Goal: Communication & Community: Ask a question

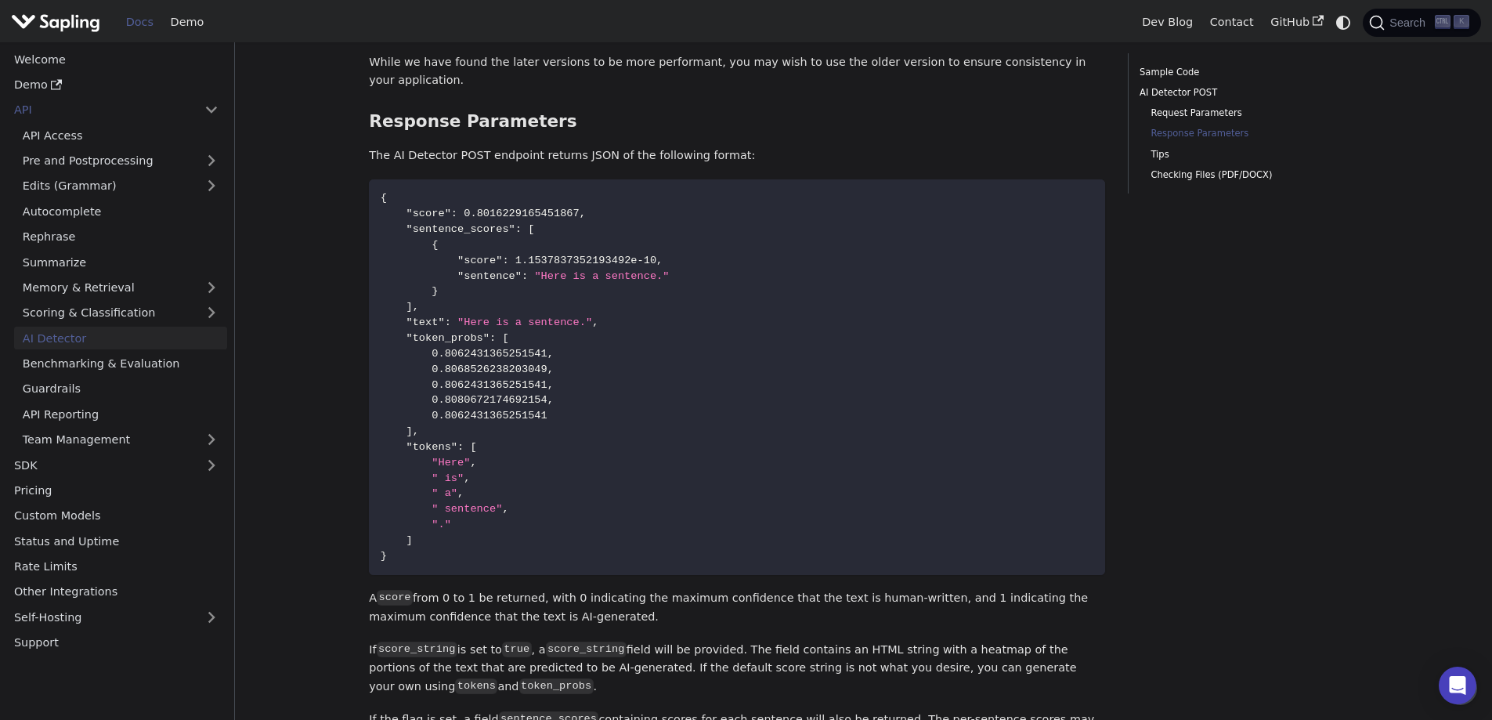
drag, startPoint x: 696, startPoint y: 552, endPoint x: 816, endPoint y: 579, distance: 123.7
click at [816, 589] on p "A score from 0 to 1 be returned, with 0 indicating the maximum confidence that …" at bounding box center [737, 608] width 736 height 38
click at [841, 589] on p "A score from 0 to 1 be returned, with 0 indicating the maximum confidence that …" at bounding box center [737, 608] width 736 height 38
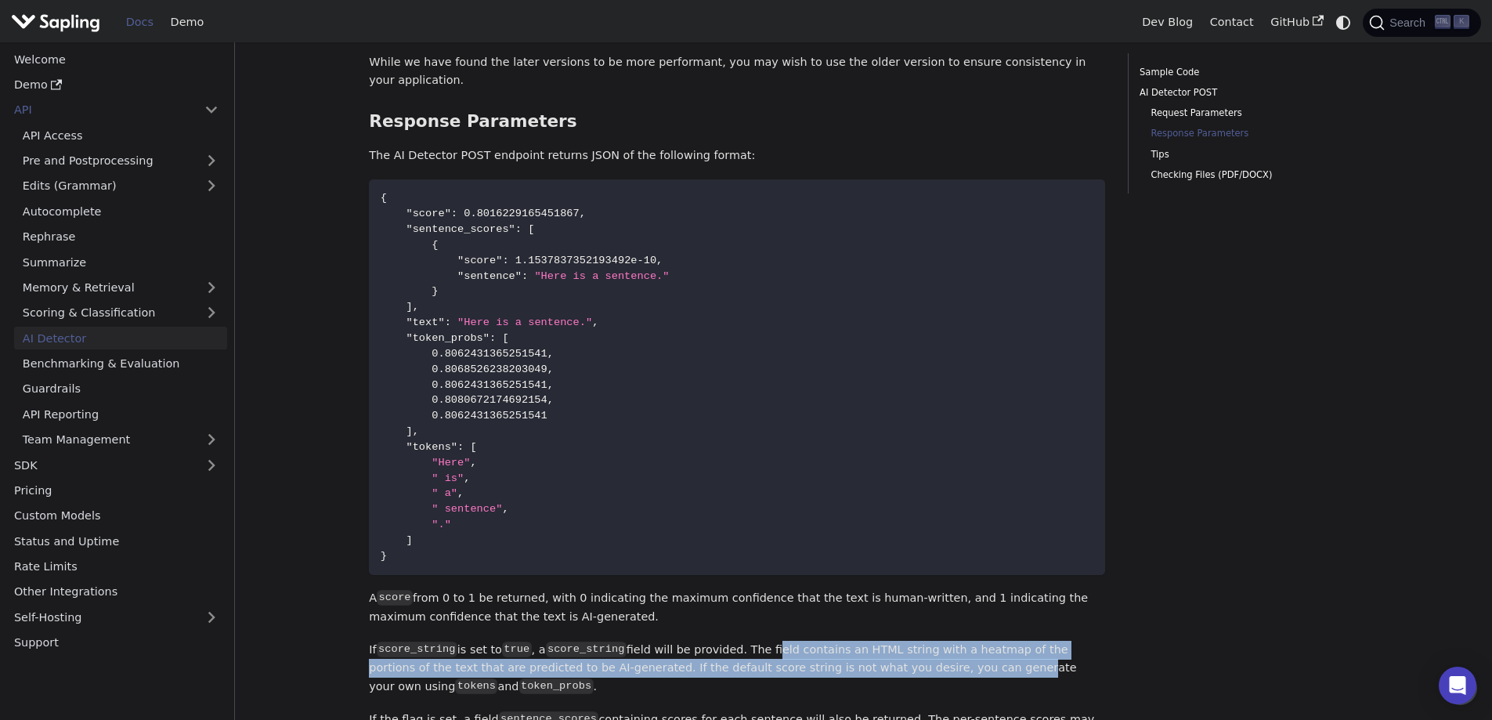
drag, startPoint x: 751, startPoint y: 602, endPoint x: 867, endPoint y: 635, distance: 120.3
click at [867, 641] on p "If score_string is set to true , a score_string field will be provided. The fie…" at bounding box center [737, 669] width 736 height 56
click at [751, 641] on p "If score_string is set to true , a score_string field will be provided. The fie…" at bounding box center [737, 669] width 736 height 56
drag, startPoint x: 757, startPoint y: 609, endPoint x: 957, endPoint y: 632, distance: 201.9
click at [957, 641] on p "If score_string is set to true , a score_string field will be provided. The fie…" at bounding box center [737, 669] width 736 height 56
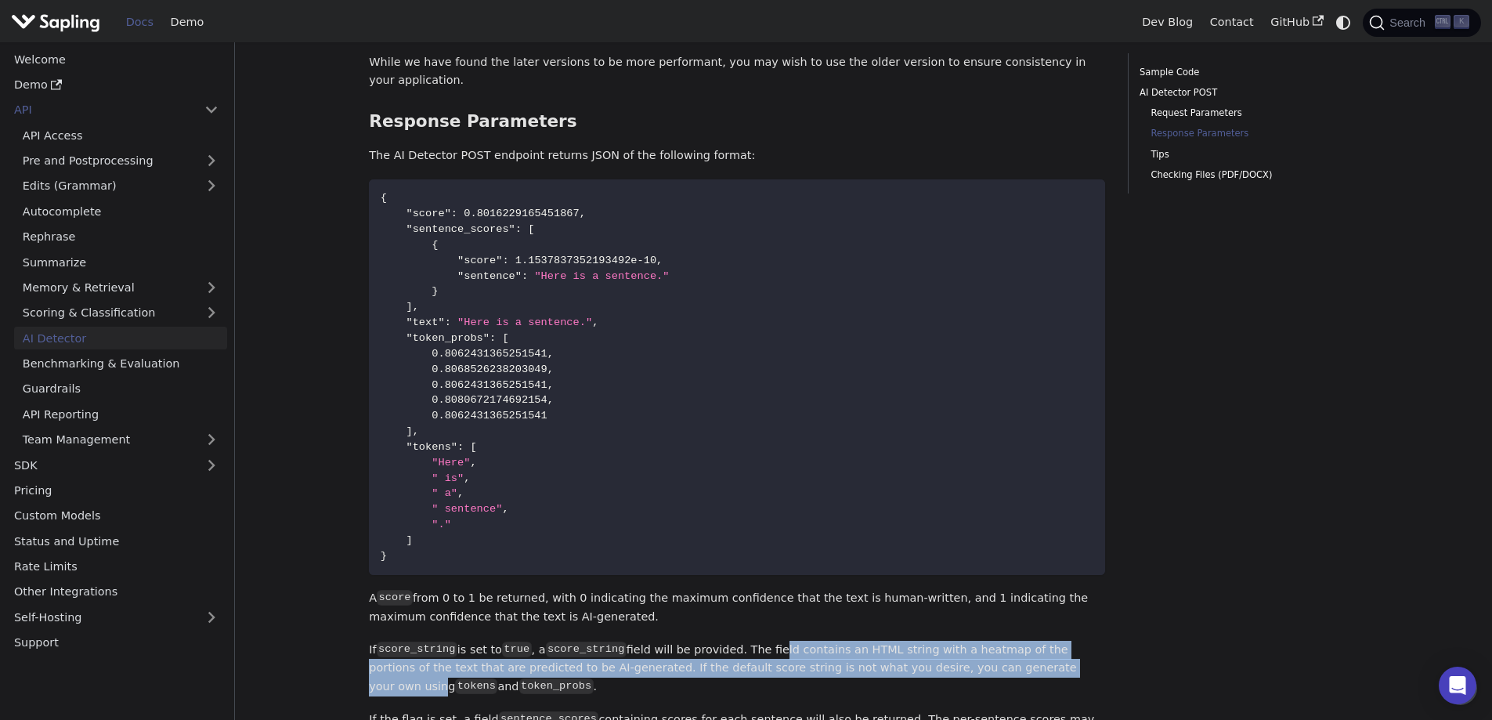
click at [956, 641] on p "If score_string is set to true , a score_string field will be provided. The fie…" at bounding box center [737, 669] width 736 height 56
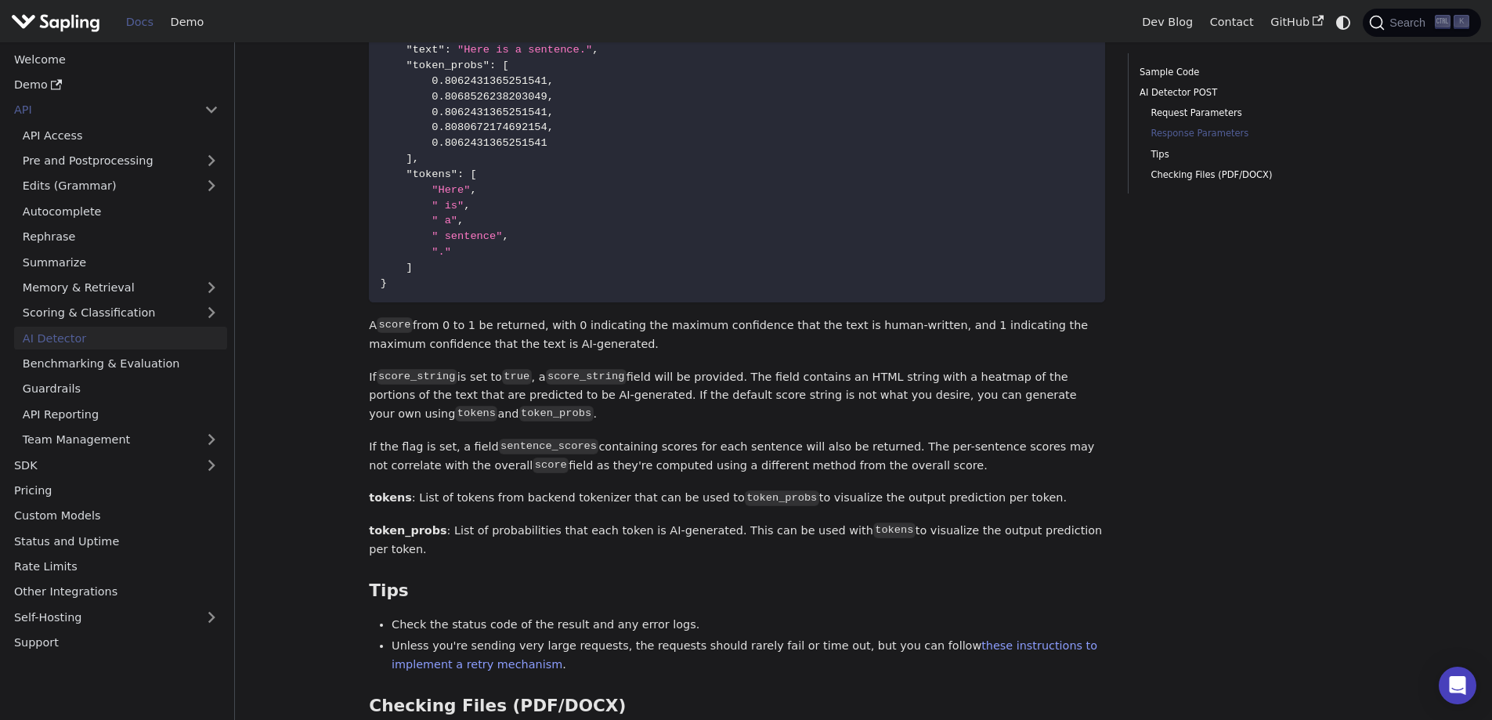
scroll to position [1685, 0]
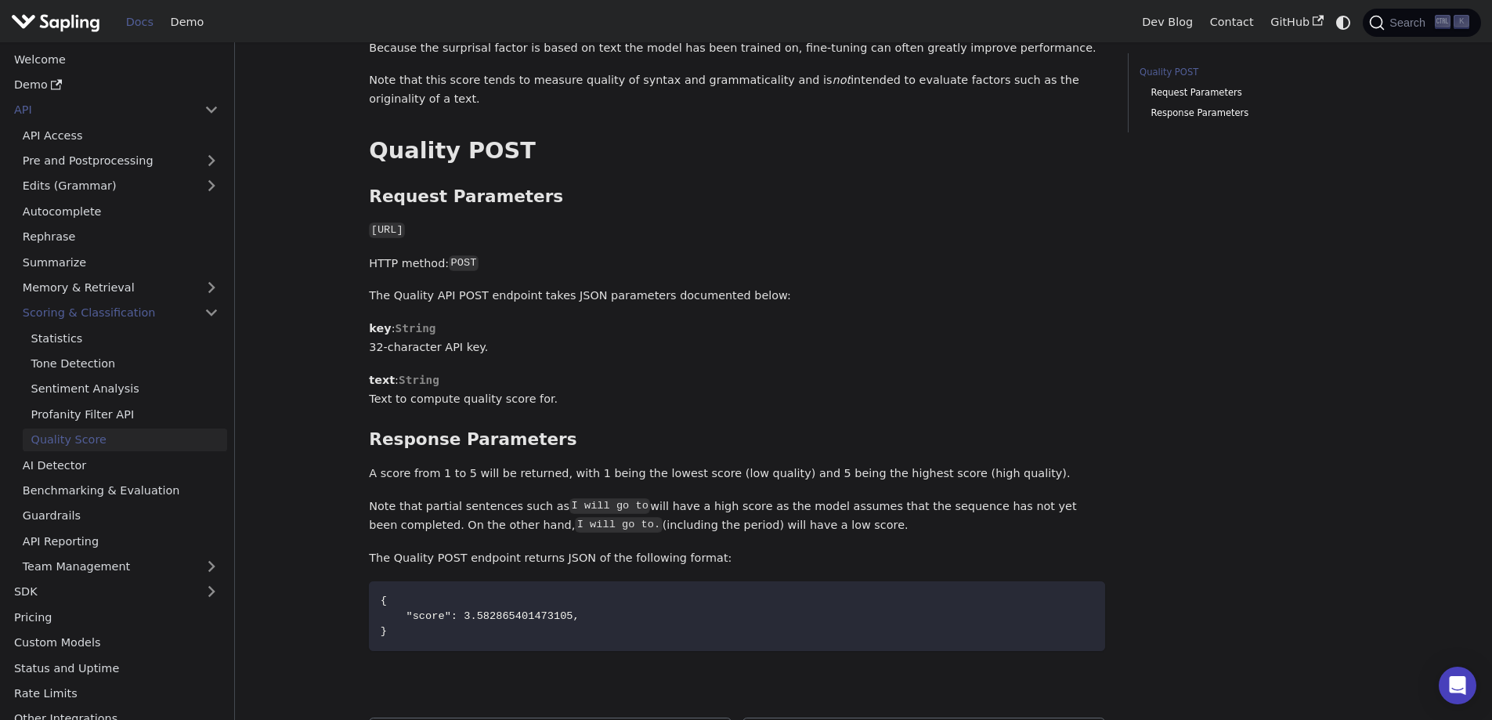
scroll to position [418, 0]
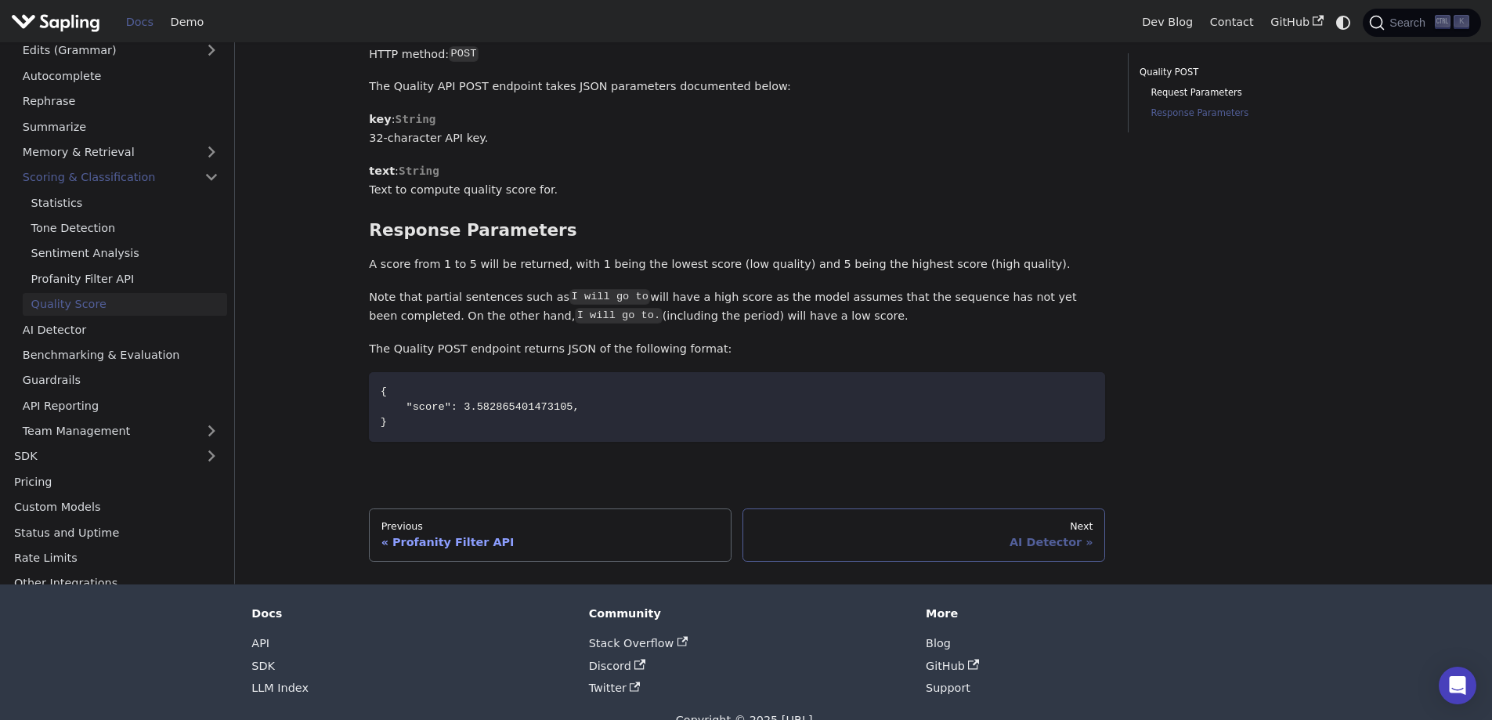
click at [1019, 539] on link "Next AI Detector" at bounding box center [924, 534] width 363 height 53
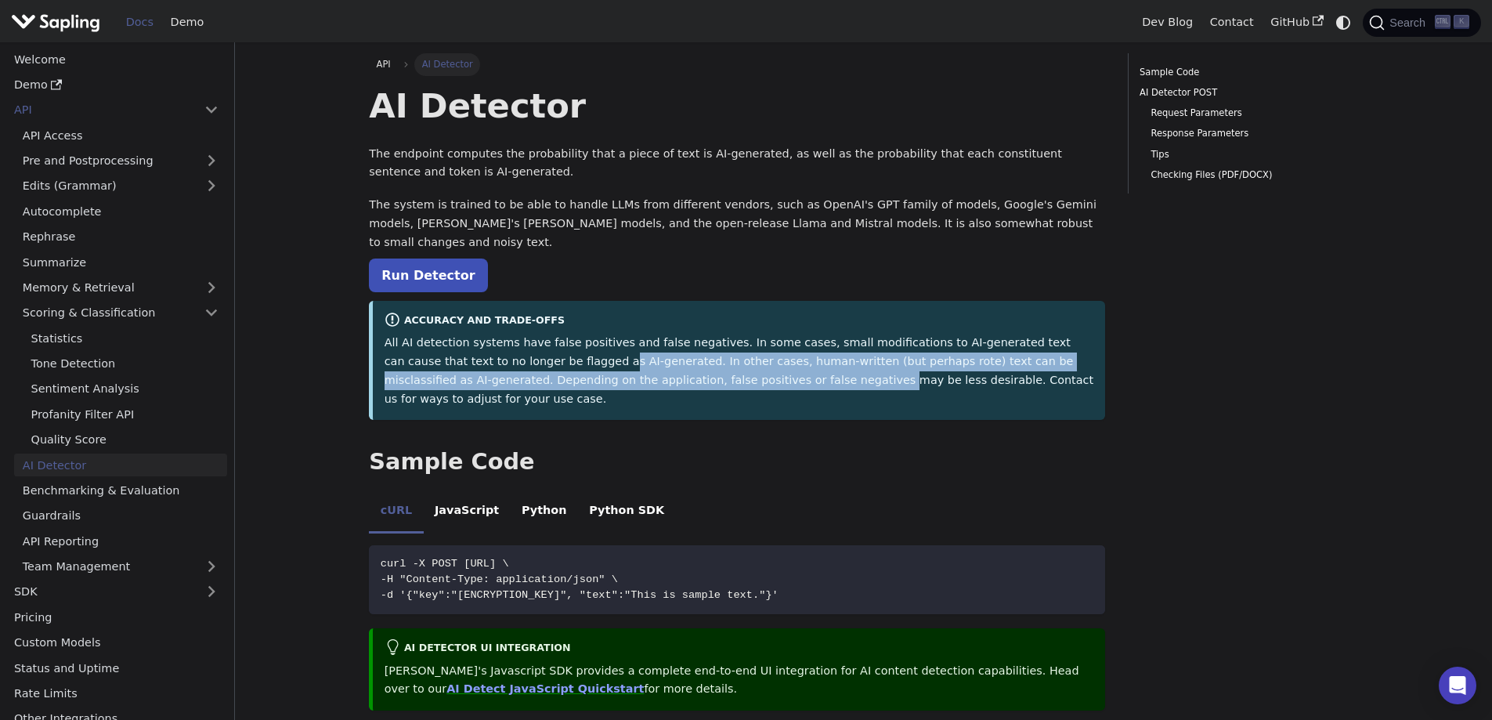
drag, startPoint x: 498, startPoint y: 342, endPoint x: 678, endPoint y: 352, distance: 179.7
click at [661, 355] on p "All AI detection systems have false positives and false negatives. In some case…" at bounding box center [740, 371] width 710 height 74
click at [739, 348] on p "All AI detection systems have false positives and false negatives. In some case…" at bounding box center [740, 371] width 710 height 74
drag, startPoint x: 521, startPoint y: 348, endPoint x: 727, endPoint y: 361, distance: 206.5
click at [727, 362] on p "All AI detection systems have false positives and false negatives. In some case…" at bounding box center [740, 371] width 710 height 74
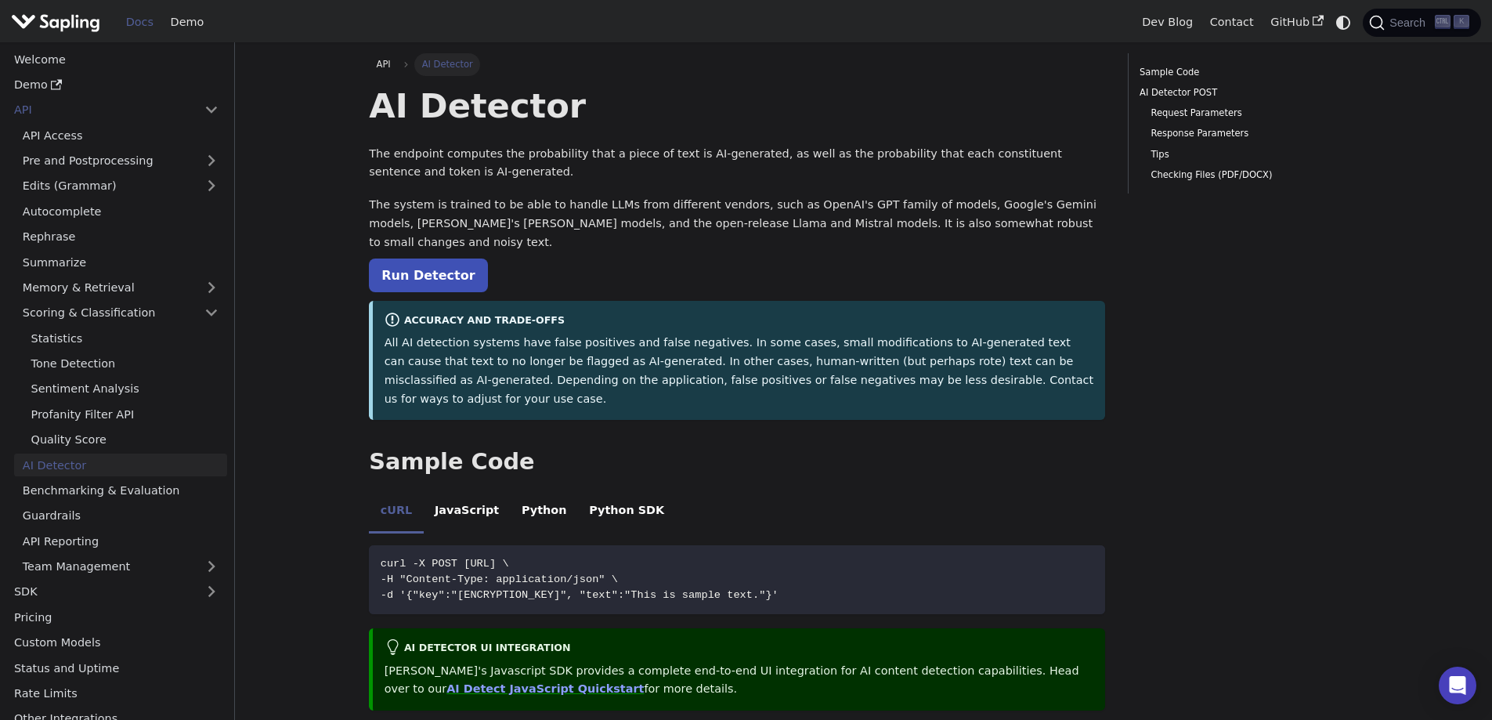
click at [779, 367] on p "All AI detection systems have false positives and false negatives. In some case…" at bounding box center [740, 371] width 710 height 74
drag, startPoint x: 754, startPoint y: 363, endPoint x: 986, endPoint y: 363, distance: 231.1
click at [986, 363] on p "All AI detection systems have false positives and false negatives. In some case…" at bounding box center [740, 371] width 710 height 74
drag, startPoint x: 1450, startPoint y: 679, endPoint x: 1429, endPoint y: 659, distance: 29.4
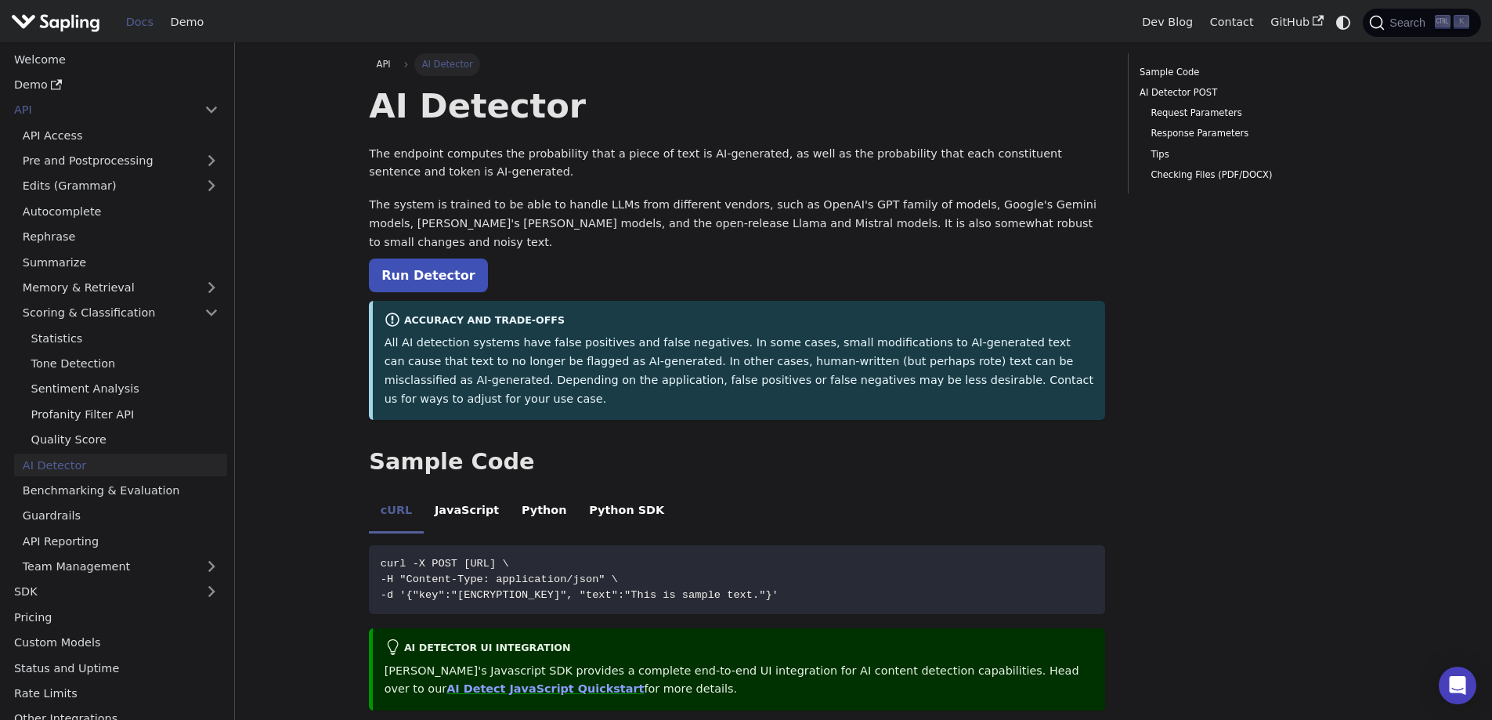
click at [1450, 678] on icon "Open Intercom Messenger" at bounding box center [1458, 685] width 19 height 19
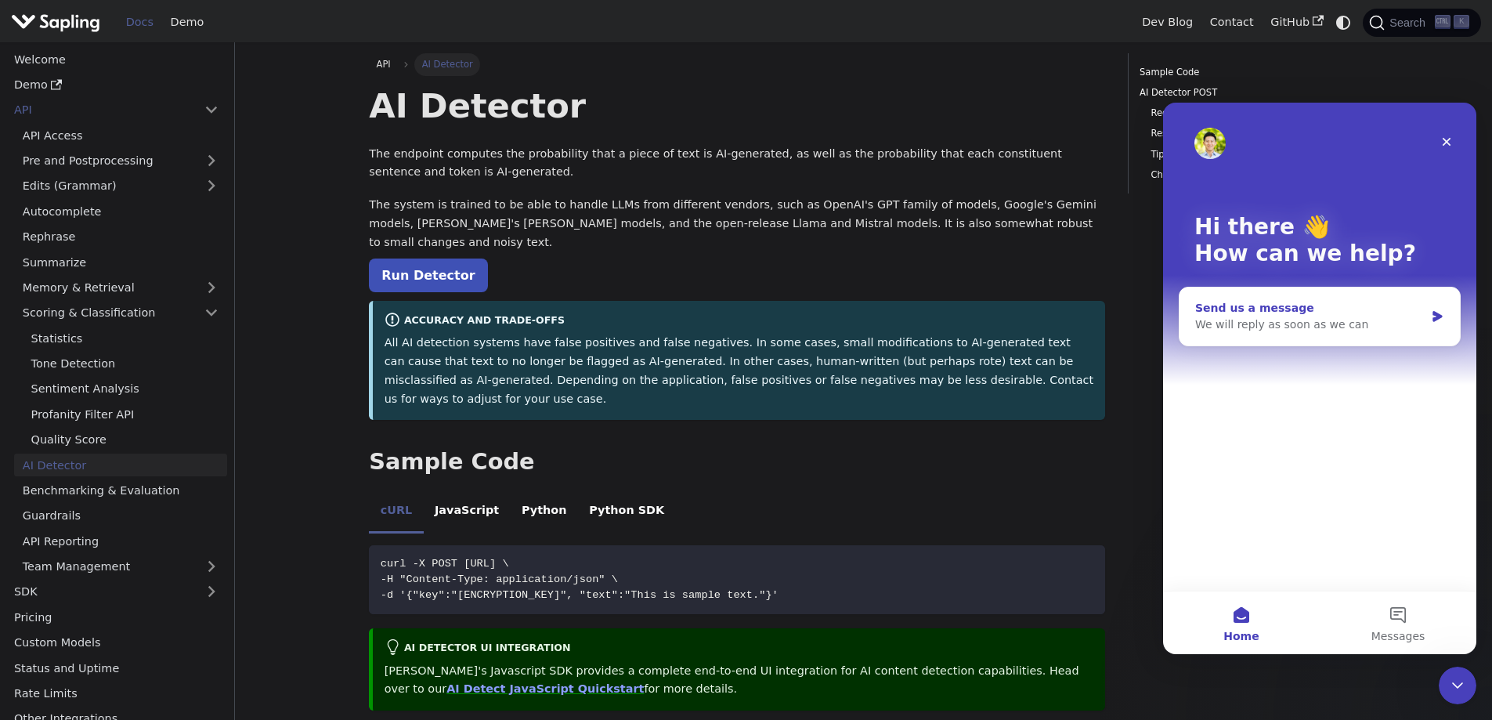
click at [1330, 321] on div "We will reply as soon as we can" at bounding box center [1311, 325] width 230 height 16
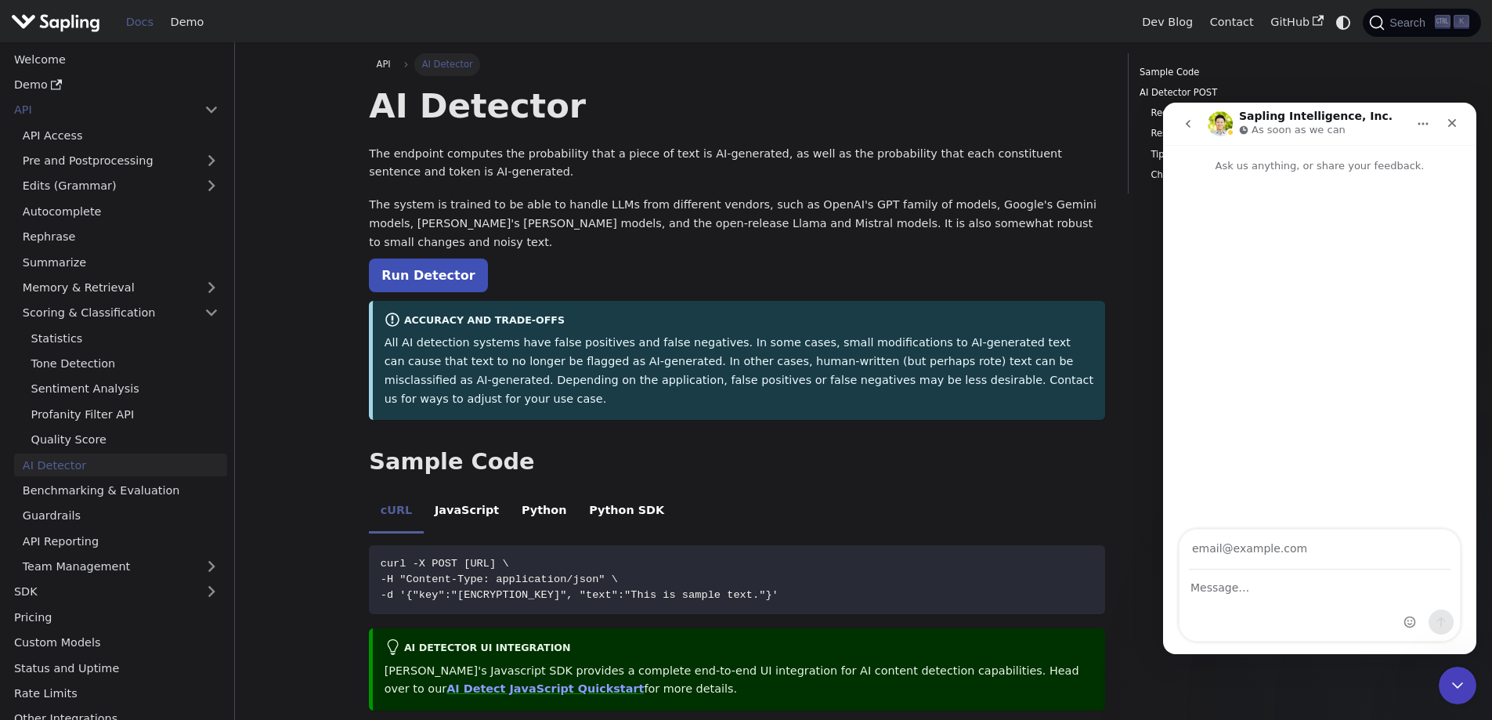
click at [1249, 601] on div "Intercom messenger" at bounding box center [1320, 605] width 280 height 71
drag, startPoint x: 1252, startPoint y: 548, endPoint x: 1239, endPoint y: 576, distance: 30.9
click at [1252, 548] on input "Your email" at bounding box center [1320, 550] width 262 height 40
type input "tr"
type input "[EMAIL_ADDRESS]"
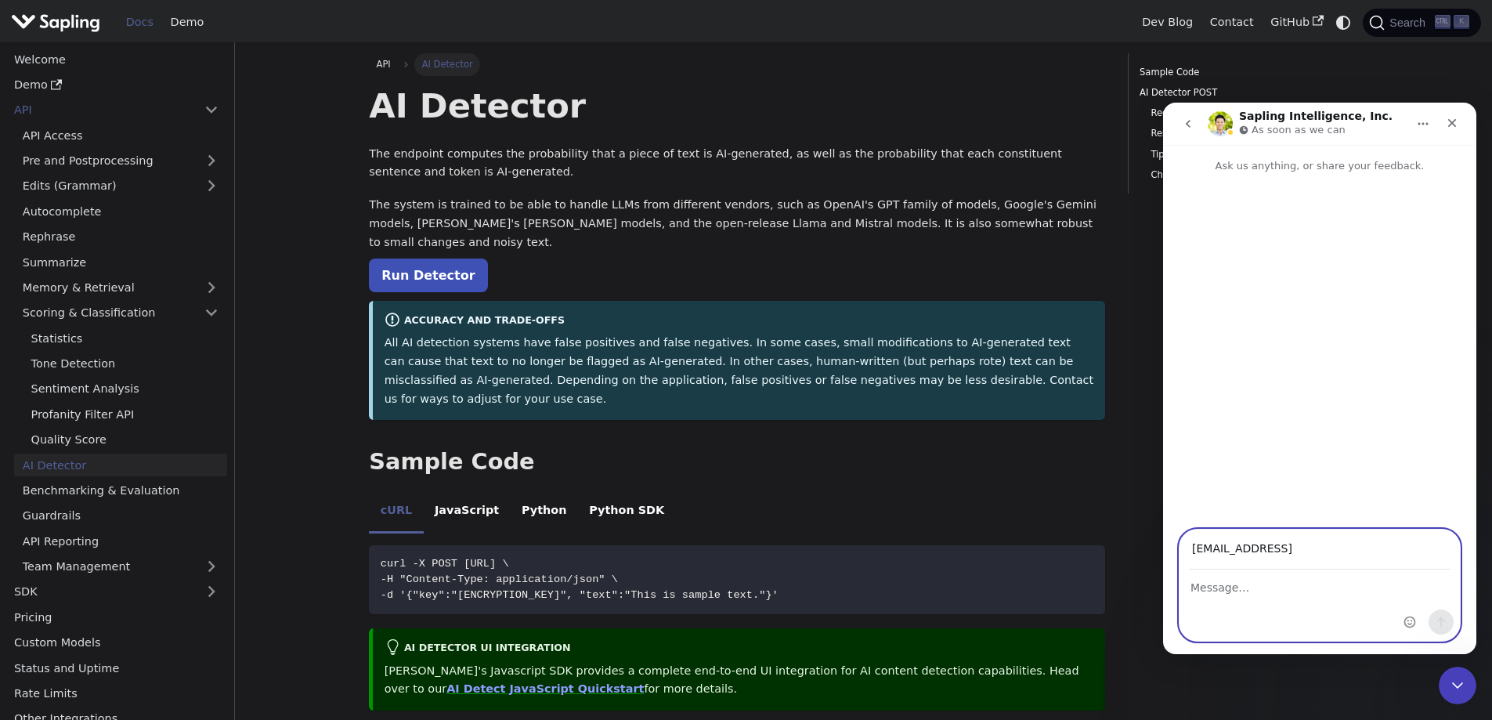
click at [1221, 581] on textarea "Message…" at bounding box center [1320, 583] width 280 height 27
click at [1359, 613] on div "Hello, I juste started using the API and I noticed some inconsistency between t…" at bounding box center [1320, 605] width 280 height 71
paste textarea "[URL]"
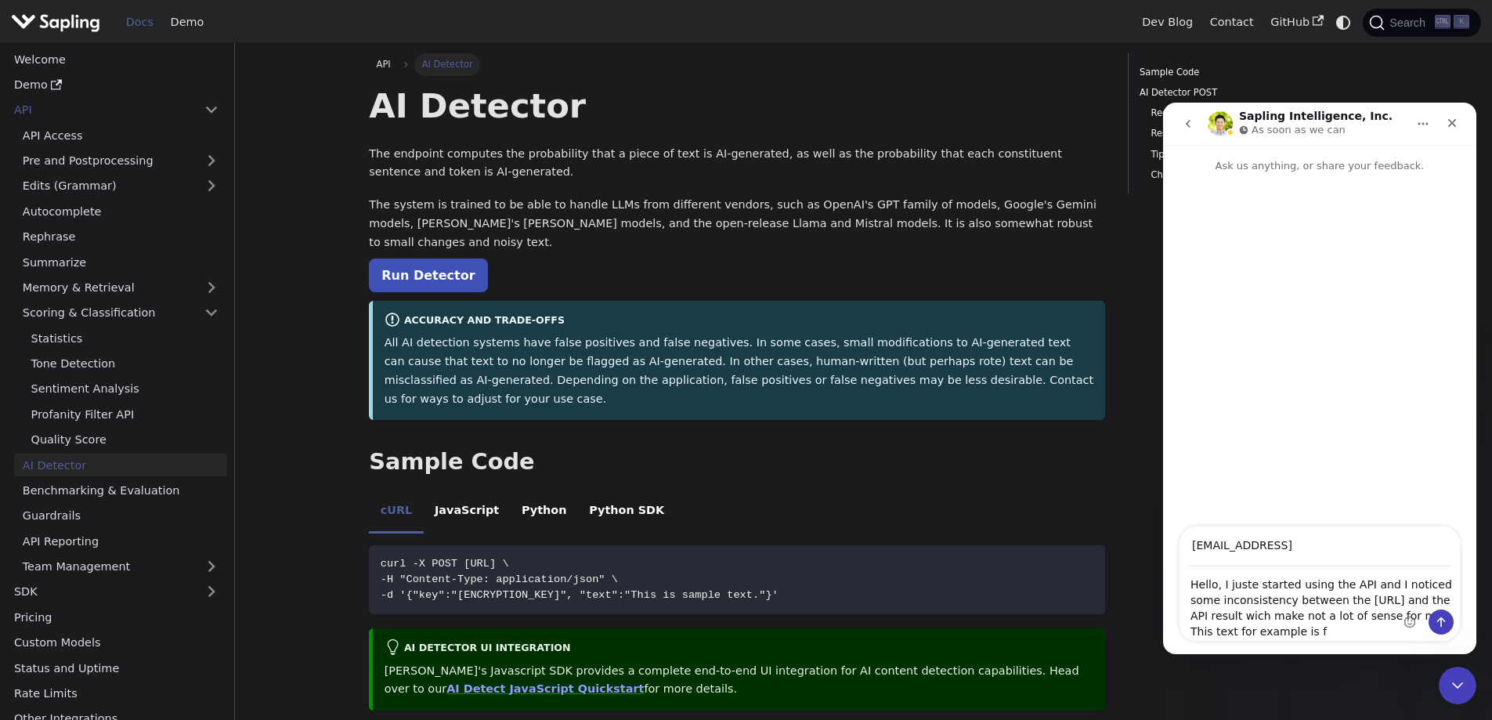
click at [1404, 632] on div "Intercom messenger" at bounding box center [1429, 625] width 50 height 31
click at [1405, 634] on div "Intercom messenger" at bounding box center [1429, 625] width 50 height 31
click at [1402, 631] on div "Intercom messenger" at bounding box center [1429, 583] width 62 height 114
click at [1406, 631] on div "Intercom messenger" at bounding box center [1429, 625] width 50 height 31
click at [1402, 631] on div "Intercom messenger" at bounding box center [1429, 583] width 62 height 114
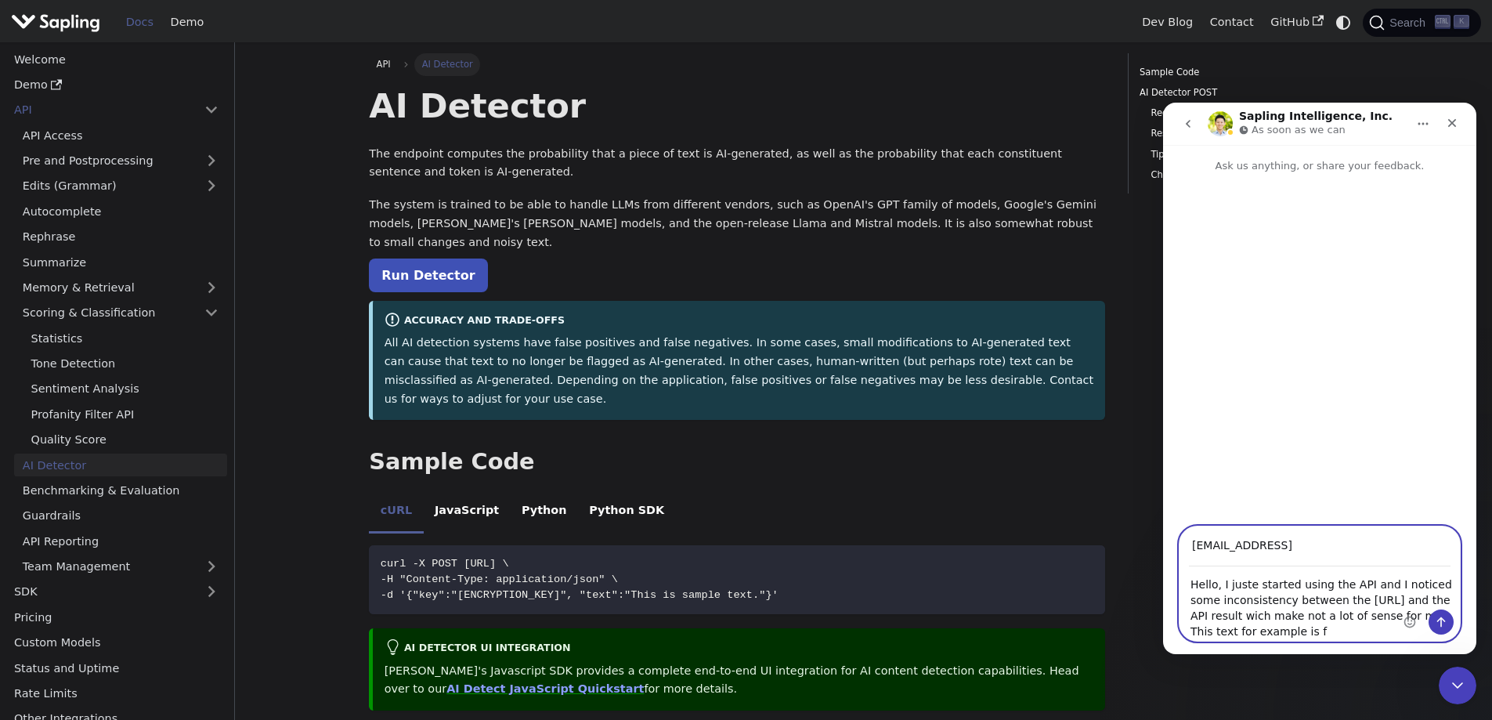
click at [1295, 633] on textarea "Hello, I juste started using the API and I noticed some inconsistency between t…" at bounding box center [1320, 604] width 280 height 74
click at [1395, 633] on textarea "Hello, I juste started using the API and I noticed some inconsistency between t…" at bounding box center [1320, 604] width 280 height 74
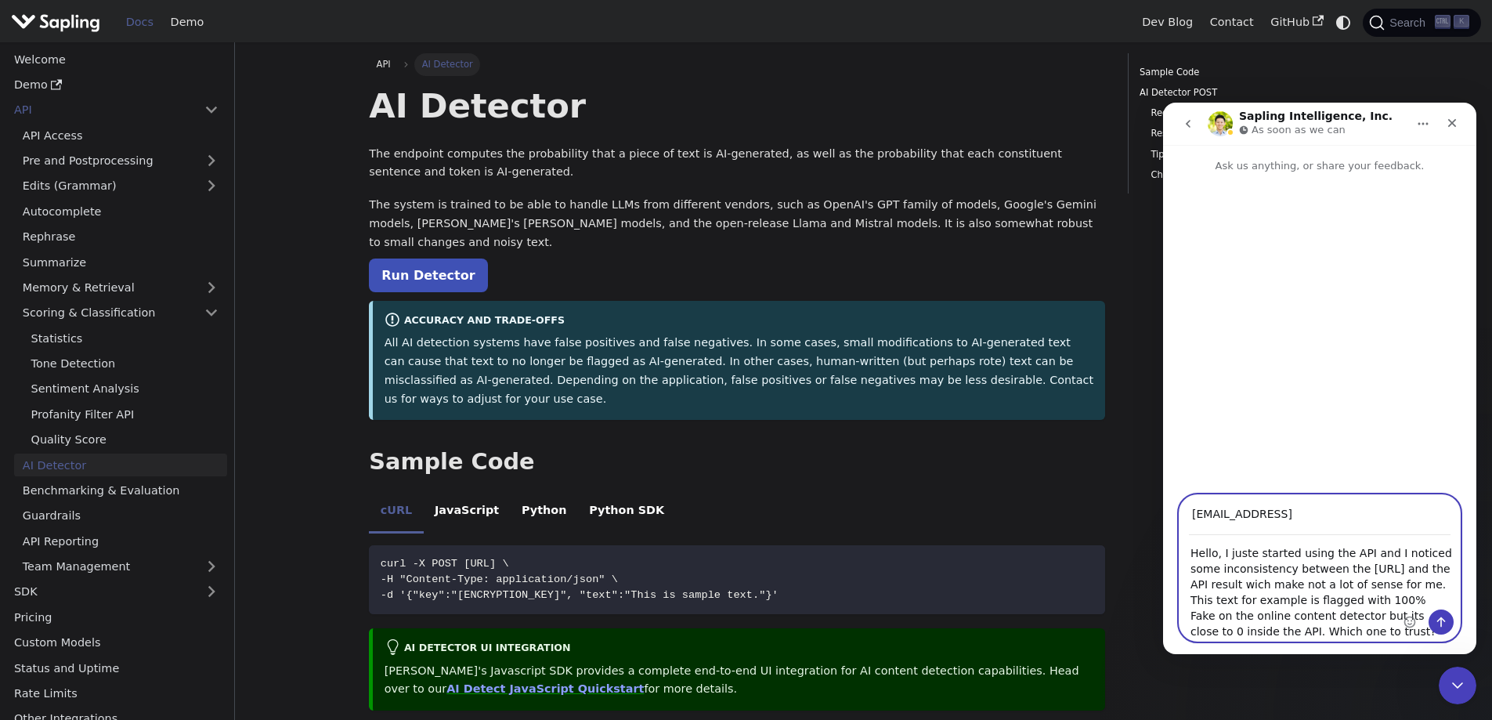
scroll to position [44, 0]
paste textarea "Si elle ne charge pas correctement, il y a plusieurs astuces : vérifier que le …"
click at [1252, 557] on textarea "Hello, I juste started using the API and I noticed some inconsistency between t…" at bounding box center [1320, 588] width 280 height 106
click at [1350, 570] on textarea "Hello, I just started using the API and I noticed some inconsistency between th…" at bounding box center [1320, 588] width 280 height 106
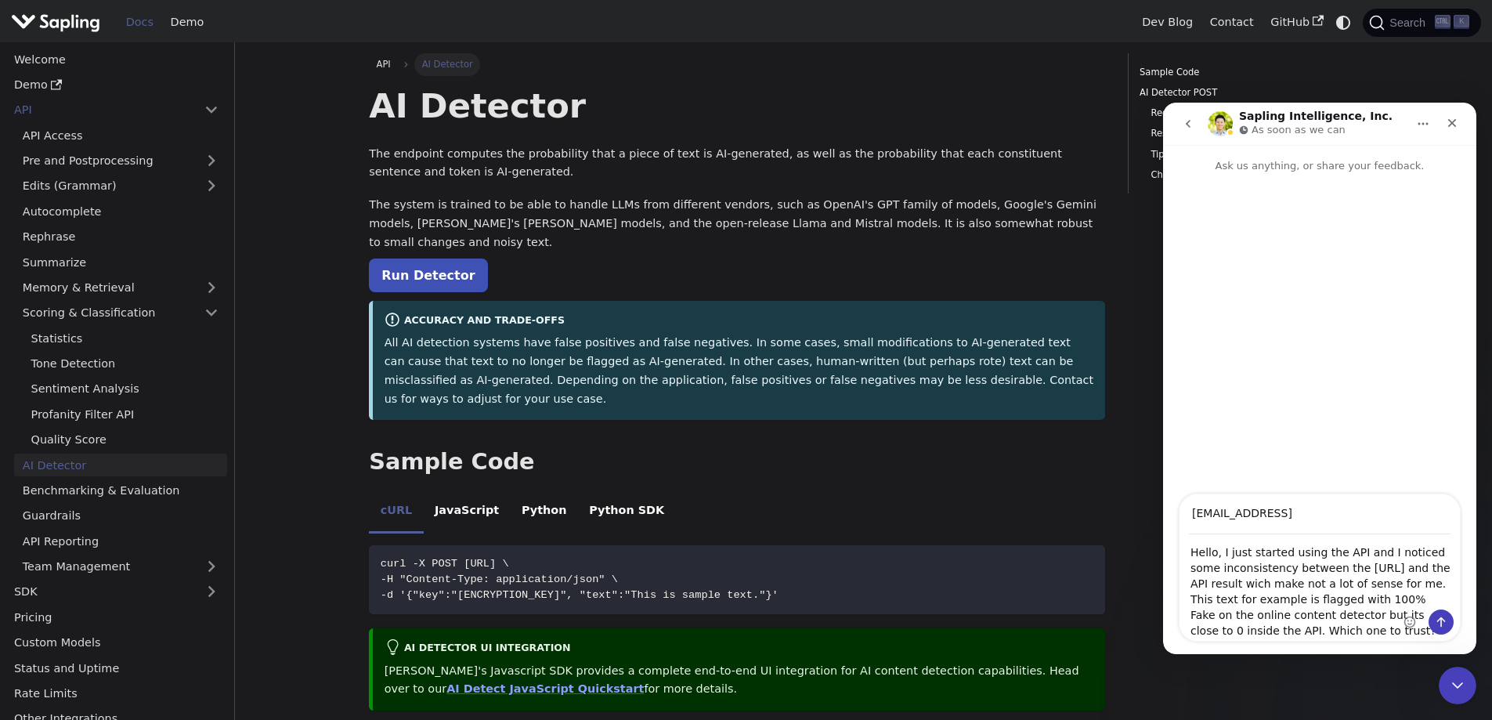
drag, startPoint x: 1452, startPoint y: 561, endPoint x: 1451, endPoint y: 576, distance: 15.0
click at [1451, 576] on div "Intercom messenger" at bounding box center [1429, 567] width 62 height 147
click at [1420, 599] on div "Intercom messenger" at bounding box center [1429, 567] width 62 height 147
drag, startPoint x: 1453, startPoint y: 558, endPoint x: 1452, endPoint y: 570, distance: 11.8
click at [1452, 570] on div "Intercom messenger" at bounding box center [1429, 567] width 62 height 147
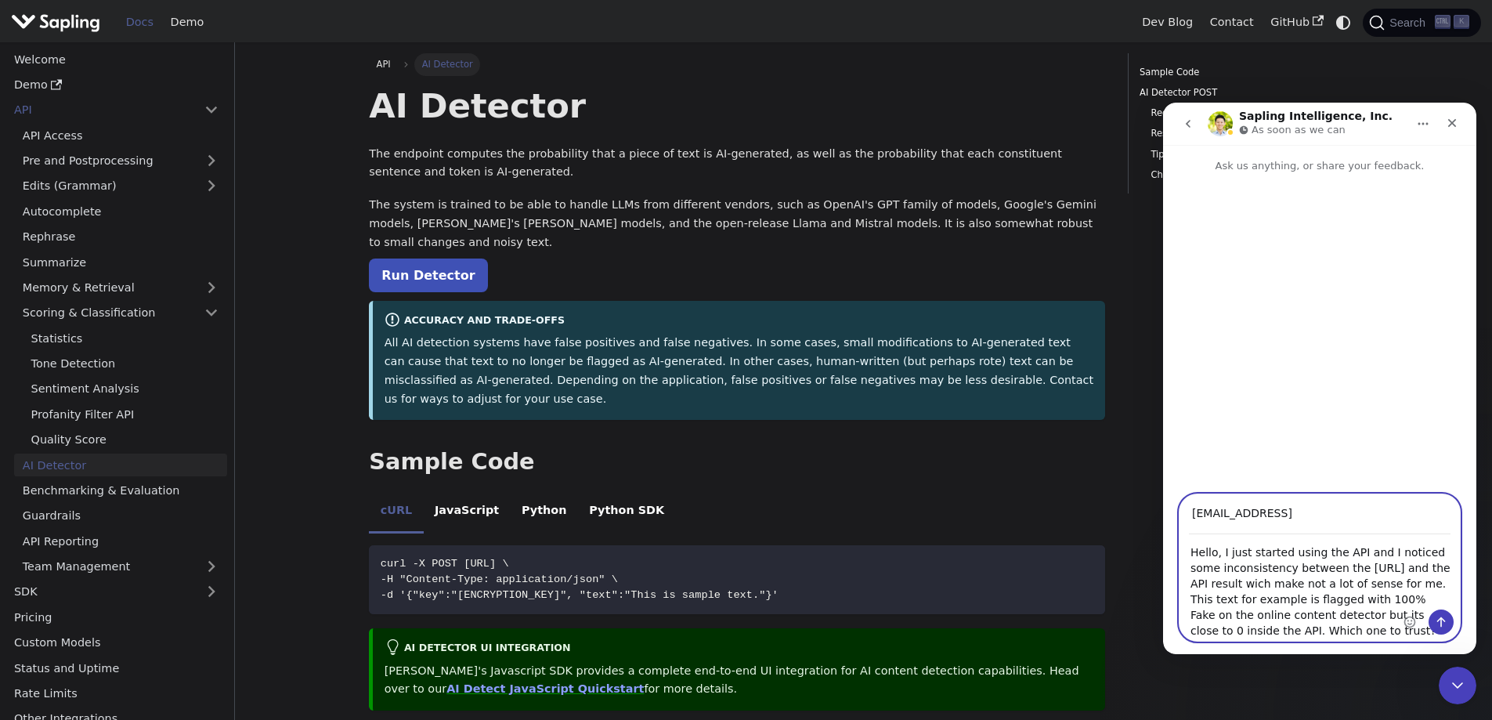
click at [1385, 592] on textarea "Hello, I just started using the API and I noticed some inconsistency between th…" at bounding box center [1320, 588] width 280 height 106
drag, startPoint x: 1453, startPoint y: 564, endPoint x: 1452, endPoint y: 576, distance: 11.9
click at [1452, 576] on div "Intercom messenger" at bounding box center [1429, 567] width 62 height 147
click at [1455, 633] on div "Intercom messenger" at bounding box center [1429, 567] width 62 height 147
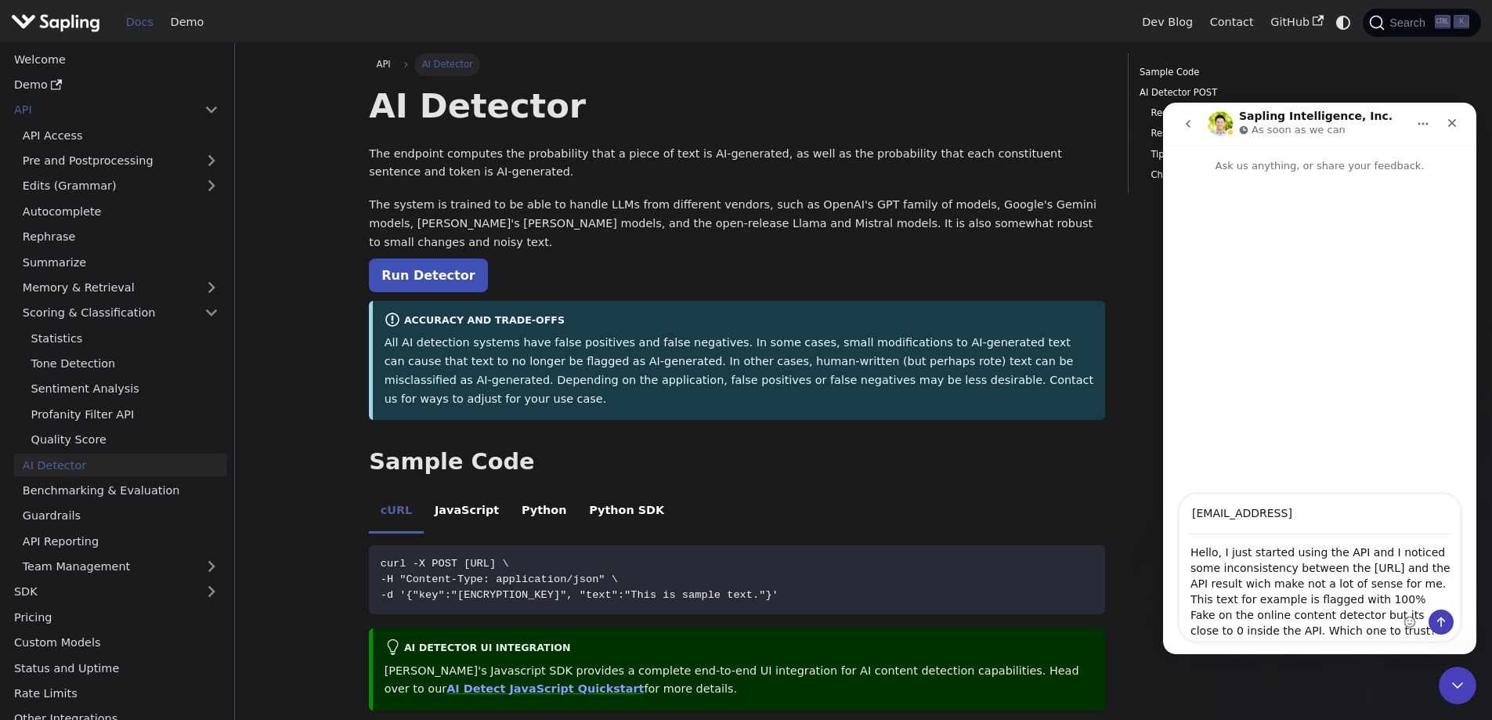
click at [1355, 586] on textarea "Hello, I just started using the API and I noticed some inconsistency between th…" at bounding box center [1320, 588] width 280 height 106
click at [1409, 585] on div "Intercom messenger" at bounding box center [1429, 567] width 62 height 147
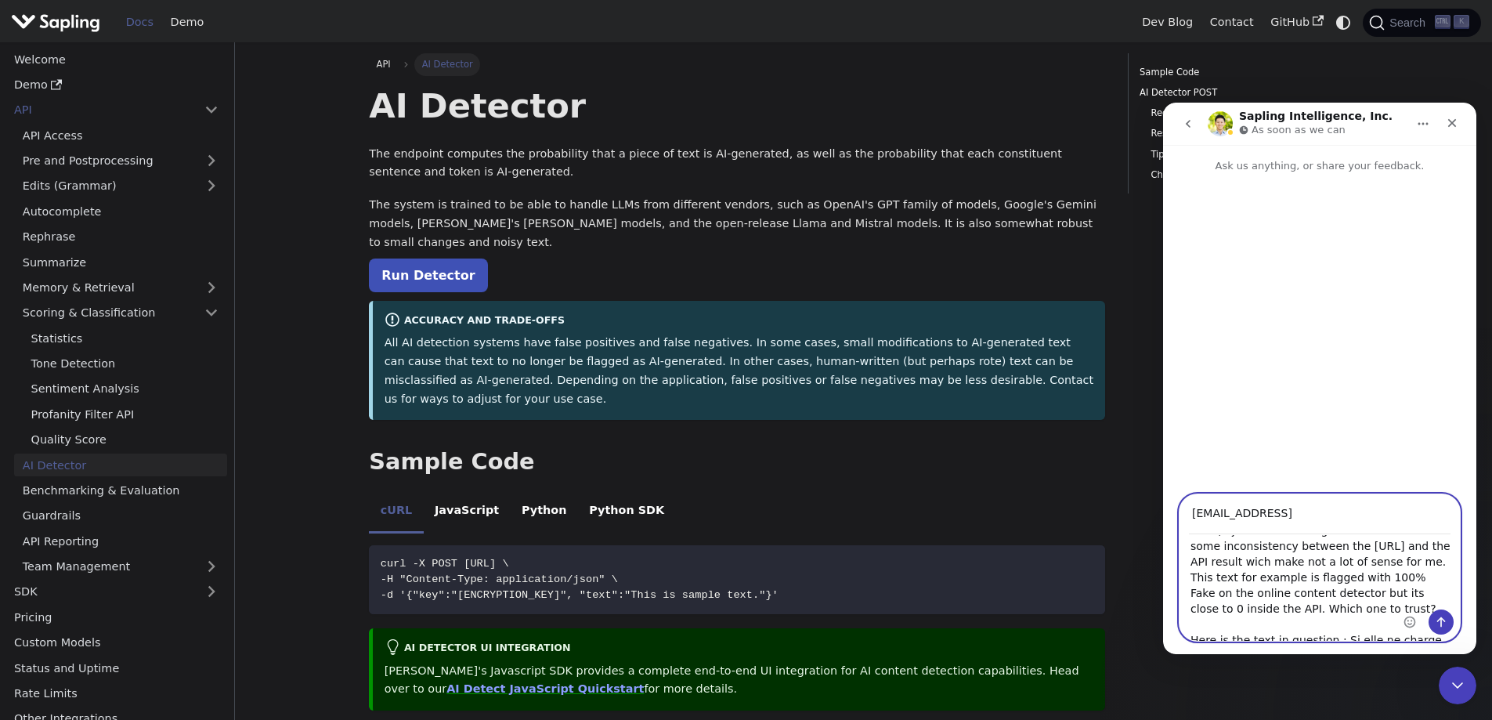
drag, startPoint x: 1302, startPoint y: 596, endPoint x: 1308, endPoint y: 631, distance: 35.7
click at [1308, 635] on textarea "Hello, I just started using the API and I noticed some inconsistency between th…" at bounding box center [1320, 588] width 280 height 106
click at [1335, 577] on textarea "Hello, I just started using the API and I noticed some inconsistency between th…" at bounding box center [1320, 588] width 280 height 106
click at [1317, 616] on textarea "Hello, I just started using the API and I noticed some inconsistency between th…" at bounding box center [1320, 588] width 280 height 106
click at [1389, 606] on textarea "Hello, I just started using the API and I noticed some inconsistency between th…" at bounding box center [1320, 588] width 280 height 106
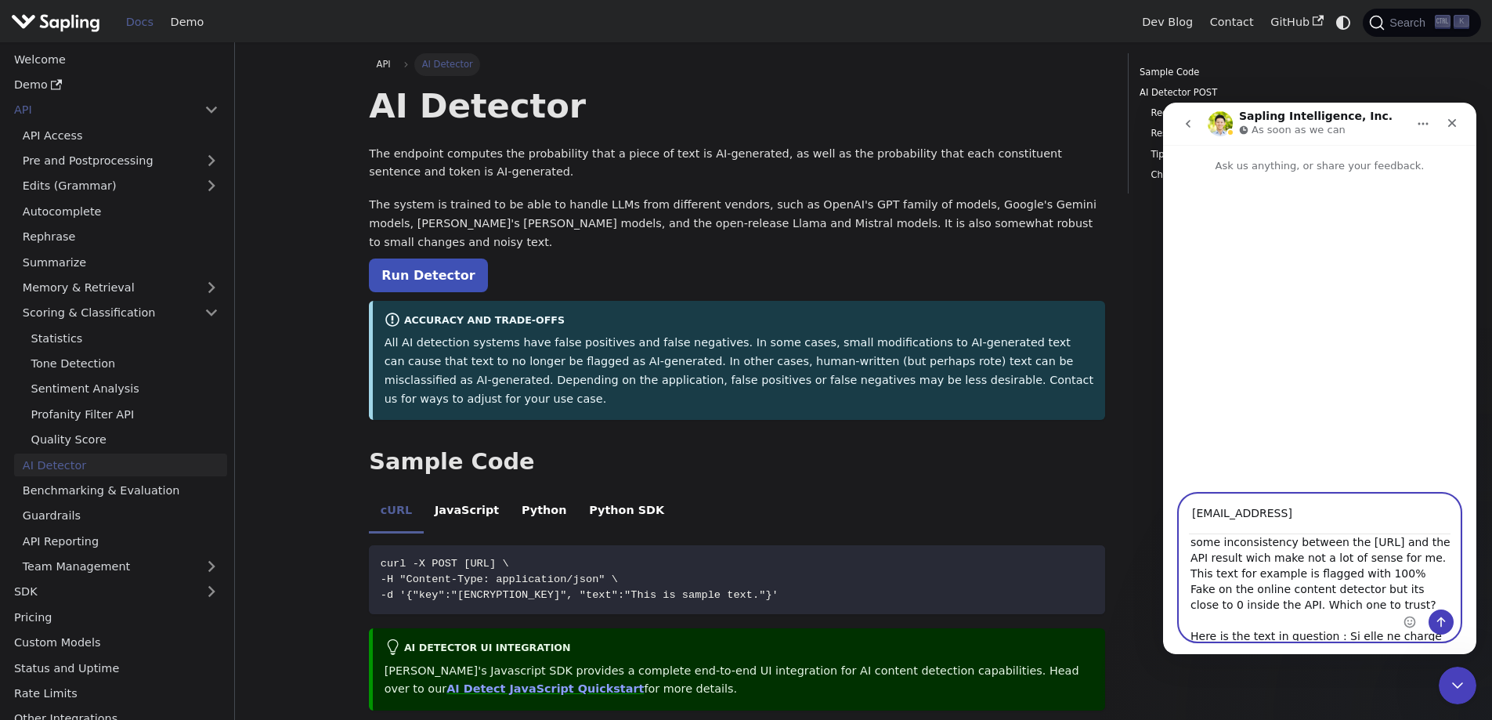
drag, startPoint x: 1387, startPoint y: 606, endPoint x: 1337, endPoint y: 616, distance: 51.8
click at [1327, 606] on textarea "Hello, I just started using the API and I noticed some inconsistency between th…" at bounding box center [1320, 588] width 280 height 106
click at [1292, 626] on textarea "Hello, I just started using the API and I noticed some inconsistency between th…" at bounding box center [1320, 588] width 280 height 106
paste textarea "0.00047532798481630945"
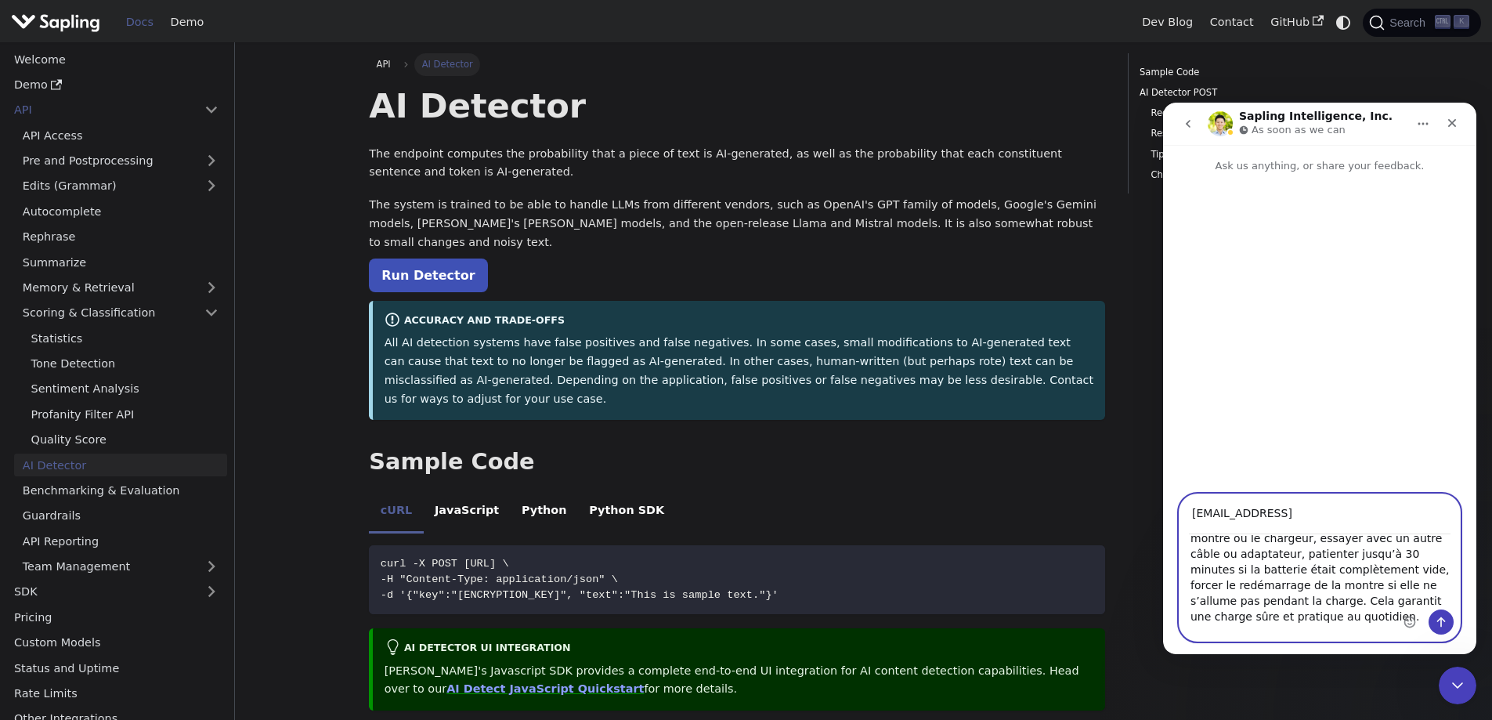
scroll to position [234, 0]
click at [1257, 631] on textarea "Hello, I just started using the API and I noticed some inconsistency between th…" at bounding box center [1320, 588] width 280 height 106
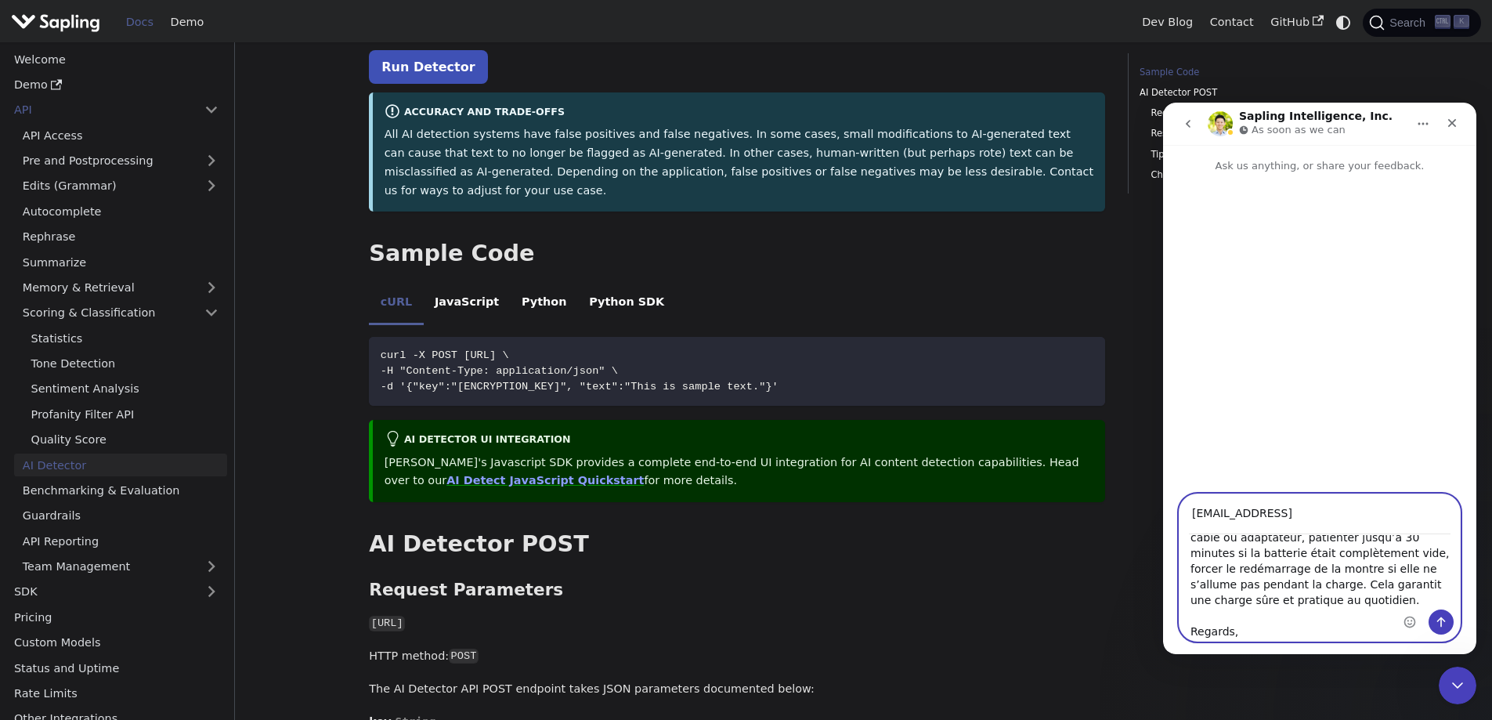
type textarea "Hello, I just started using the API and I noticed some inconsistency between th…"
click at [1444, 628] on icon "Send a message…" at bounding box center [1441, 622] width 13 height 13
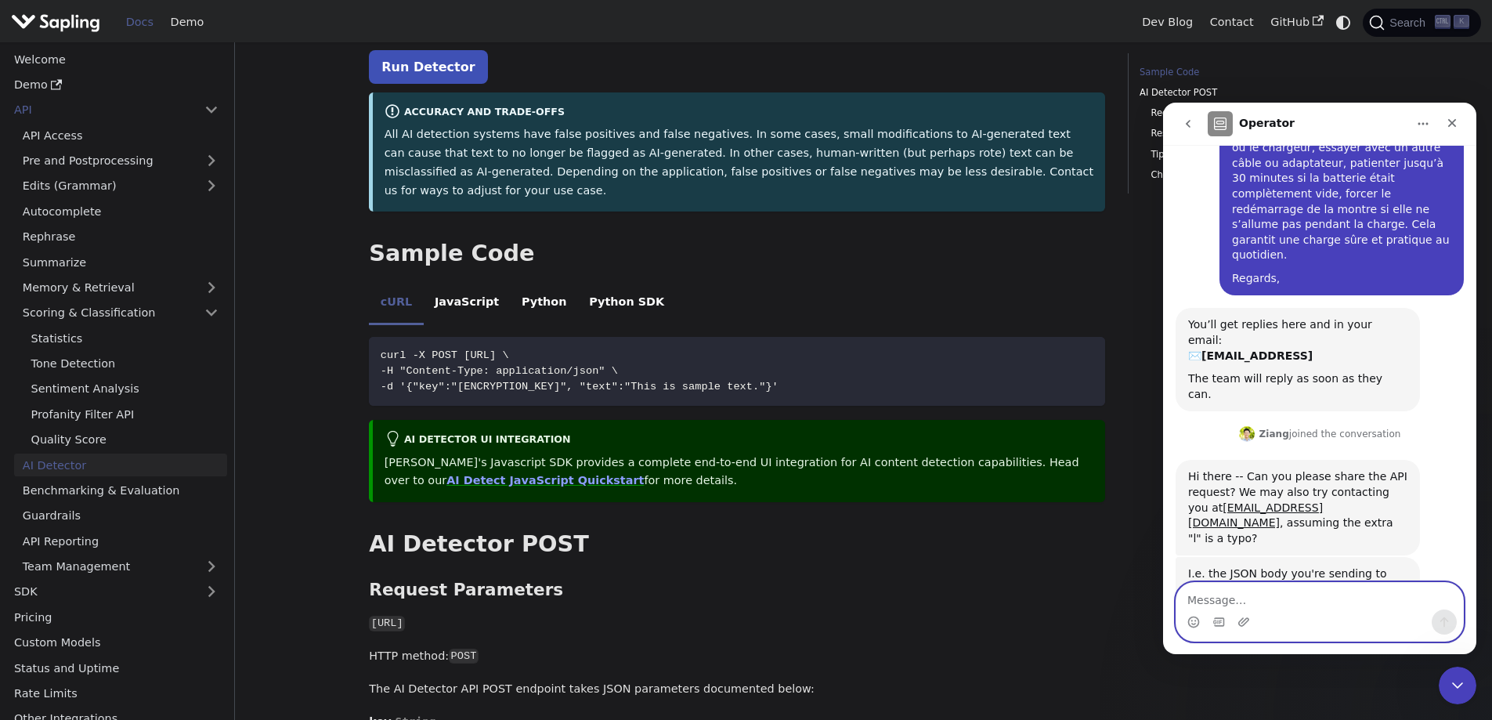
scroll to position [254, 0]
drag, startPoint x: 1314, startPoint y: 310, endPoint x: 1322, endPoint y: 311, distance: 8.7
click at [1319, 317] on div "You’ll get replies here and in your email: ✉️ [EMAIL_ADDRESS]" at bounding box center [1297, 340] width 219 height 46
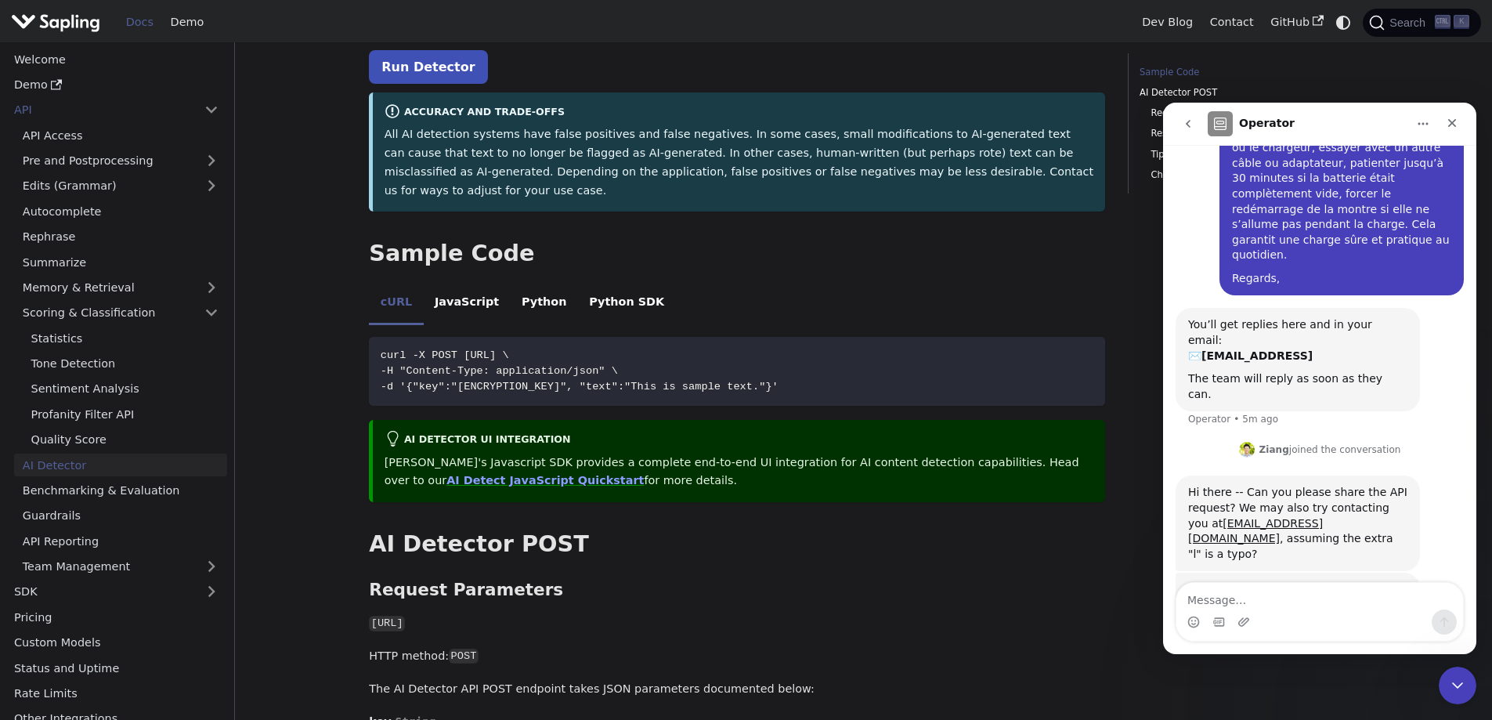
click at [1325, 317] on div "You’ll get replies here and in your email: ✉️ [EMAIL_ADDRESS]" at bounding box center [1297, 340] width 219 height 46
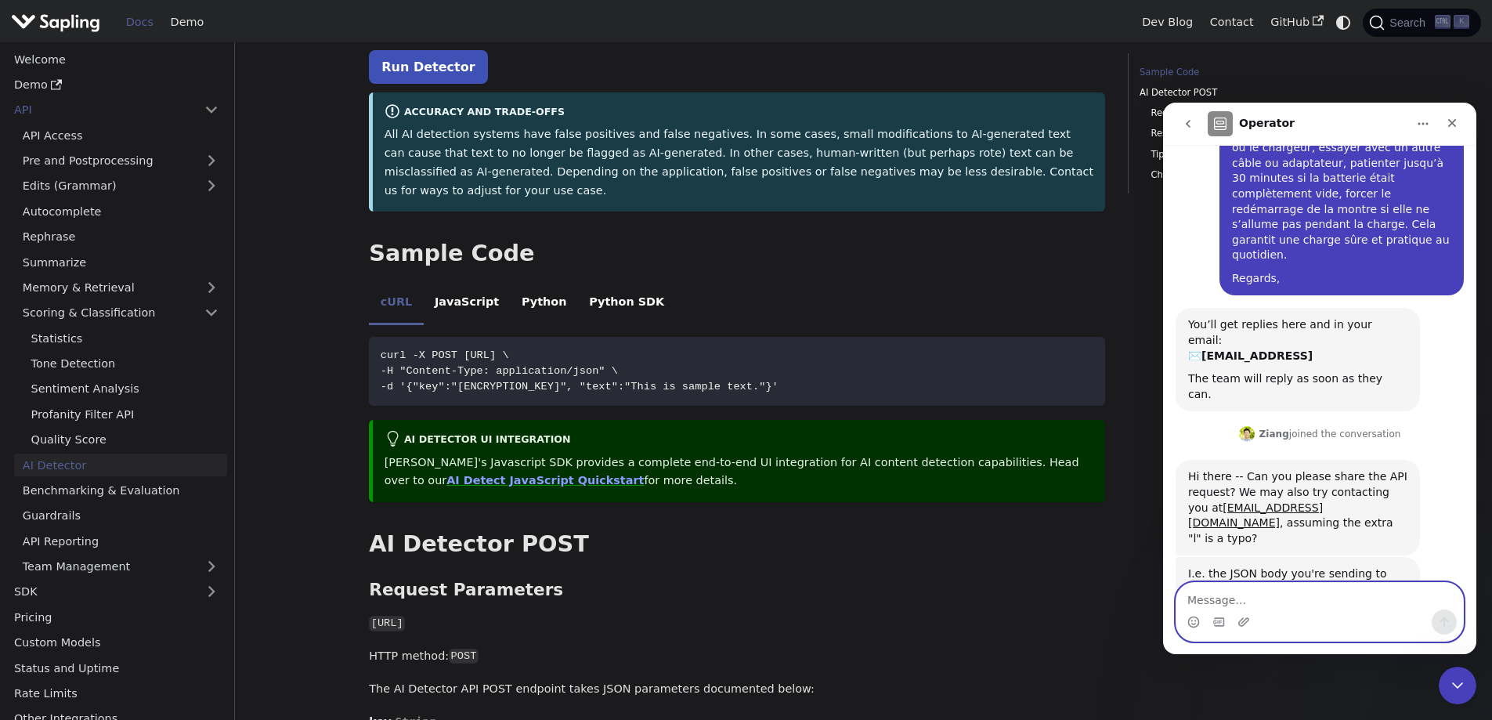
click at [1257, 609] on textarea "Message…" at bounding box center [1320, 596] width 287 height 27
click at [1255, 602] on textarea "Message…" at bounding box center [1320, 596] width 287 height 27
click at [1463, 125] on div "Close" at bounding box center [1452, 123] width 28 height 28
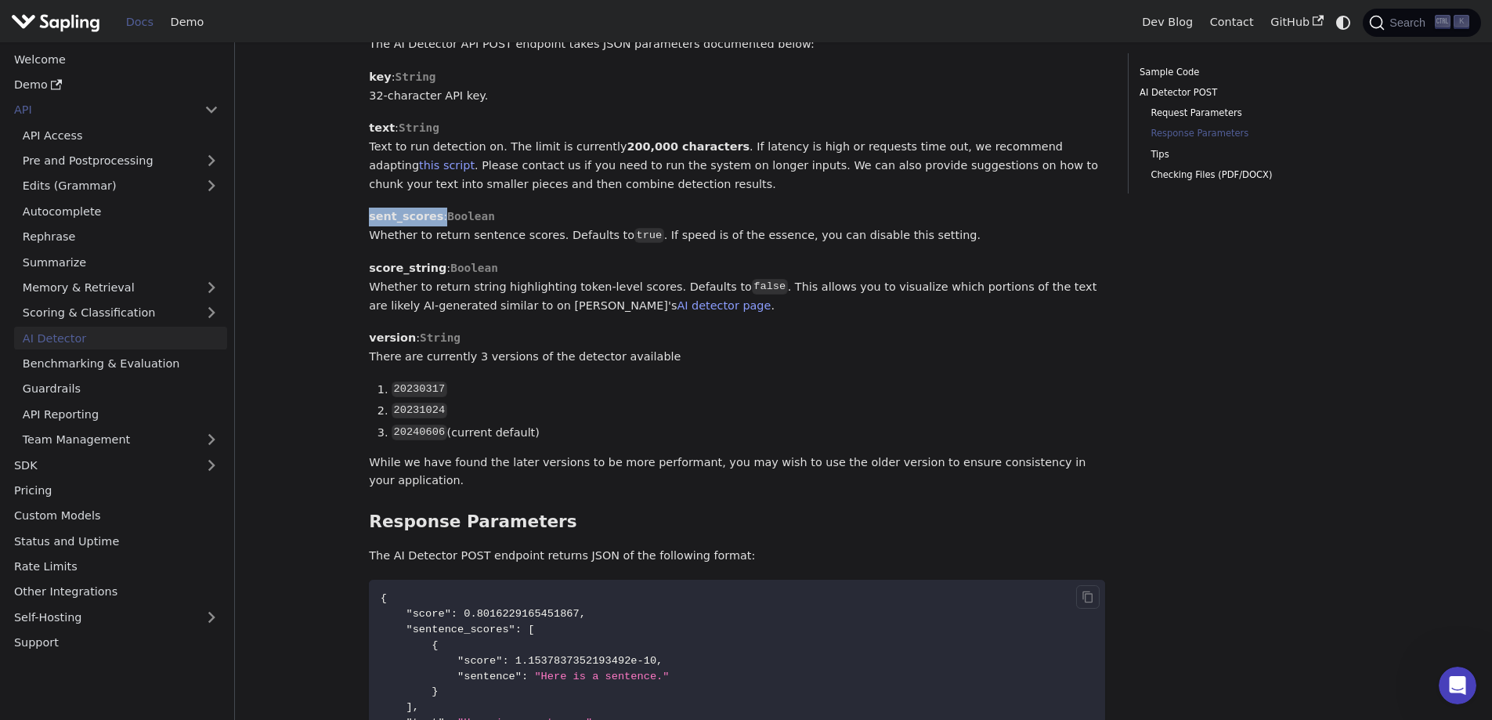
scroll to position [418, 0]
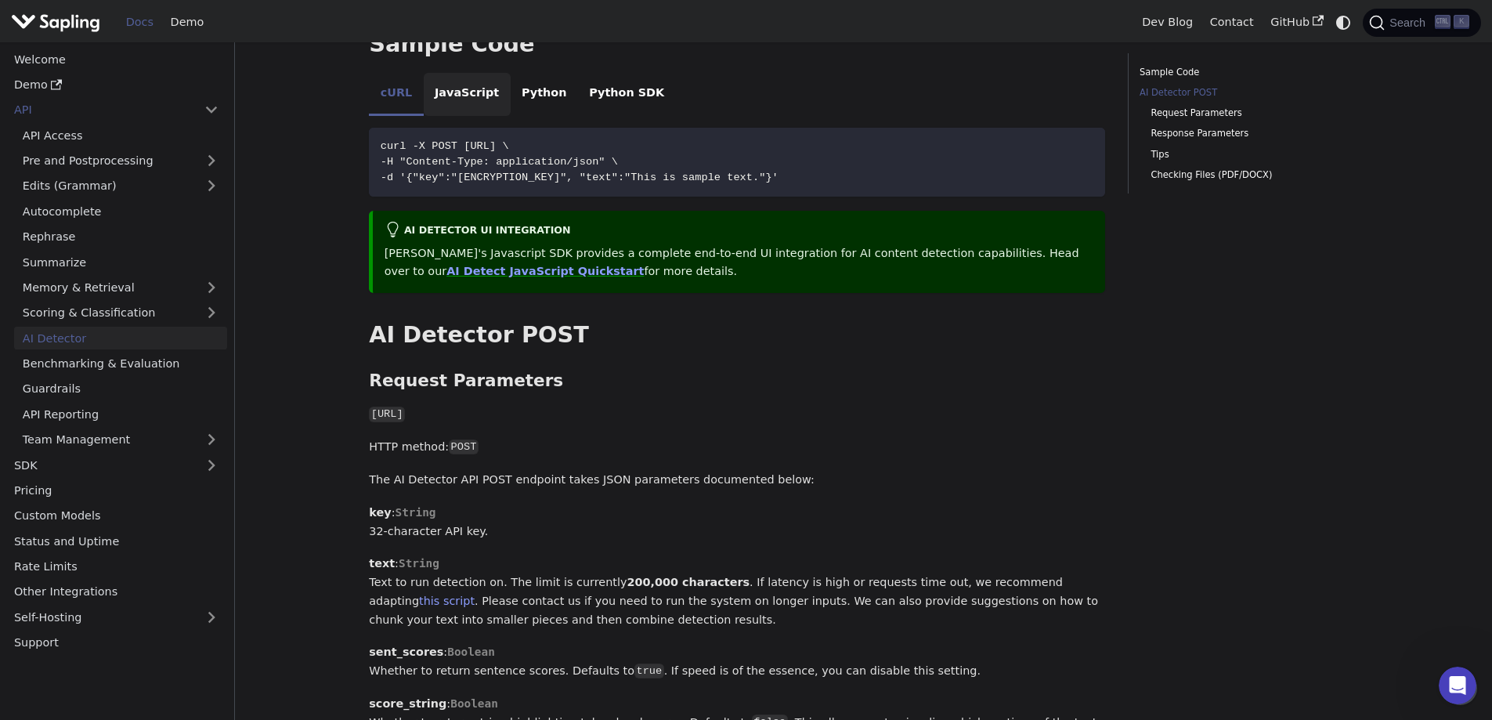
click at [466, 73] on li "JavaScript" at bounding box center [467, 95] width 87 height 44
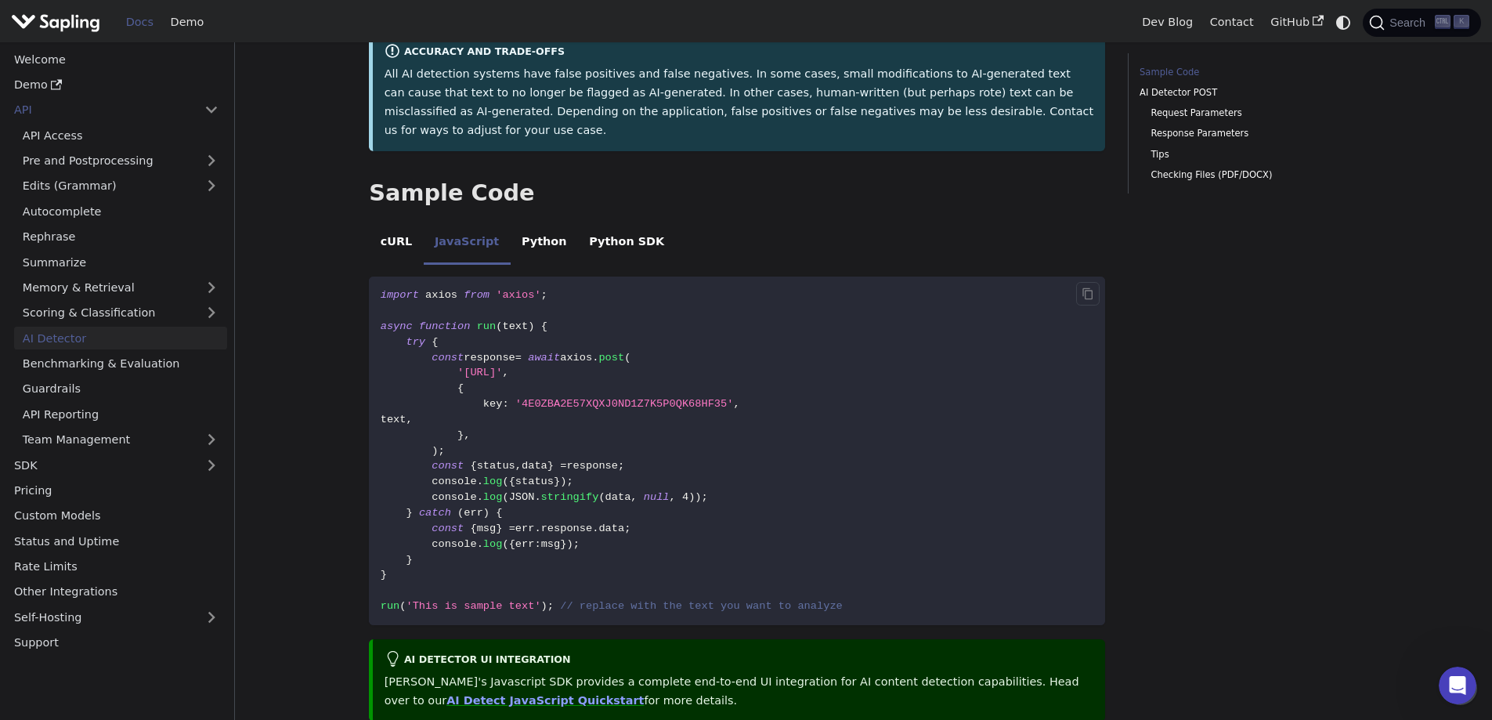
scroll to position [209, 0]
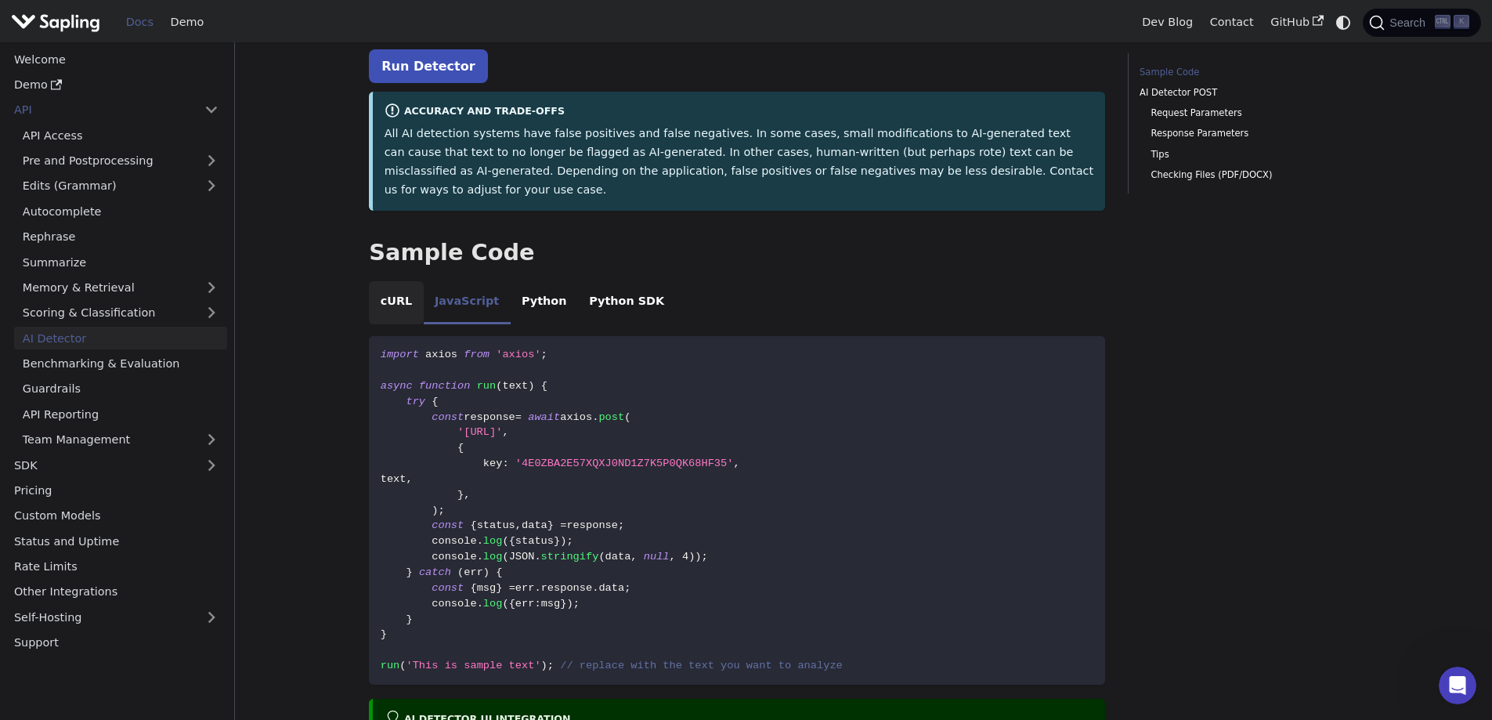
click at [396, 281] on li "cURL" at bounding box center [396, 303] width 54 height 44
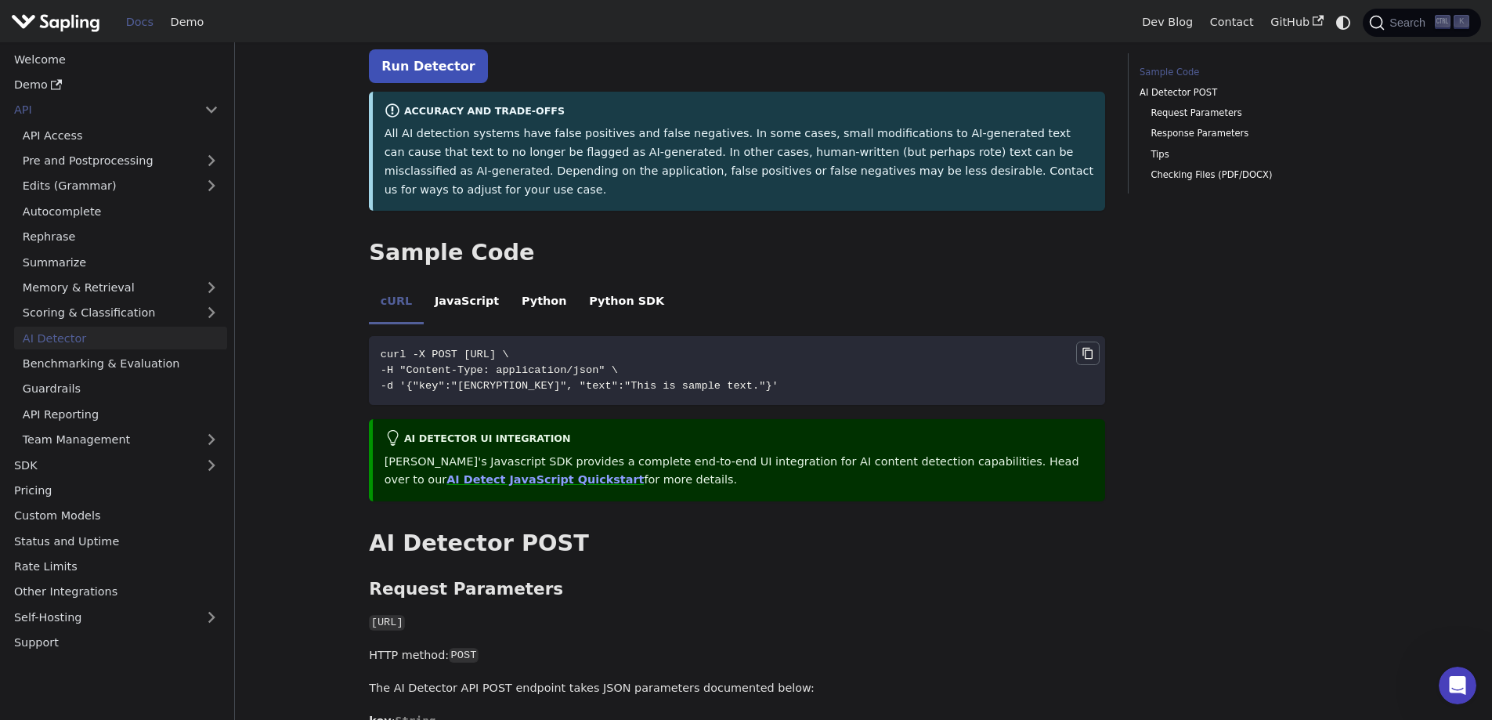
click at [1087, 347] on icon "Copy code to clipboard" at bounding box center [1088, 353] width 10 height 12
click at [901, 342] on code "curl -X POST https://api.sapling.ai/api/v1/aidetect \ -H "Content-Type: applica…" at bounding box center [737, 370] width 736 height 69
drag, startPoint x: 685, startPoint y: 338, endPoint x: 374, endPoint y: 317, distance: 311.8
click at [374, 336] on code "curl -X POST https://api.sapling.ai/api/v1/aidetect \ -H "Content-Type: applica…" at bounding box center [737, 370] width 736 height 69
copy code "curl -X POST https://api.sapling.ai/api/v1/aidetect \ -H "Content-Type: applica…"
